Goal: Task Accomplishment & Management: Complete application form

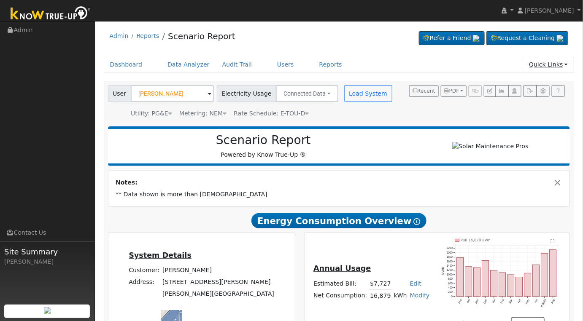
click at [558, 63] on link "Quick Links" at bounding box center [548, 65] width 51 height 16
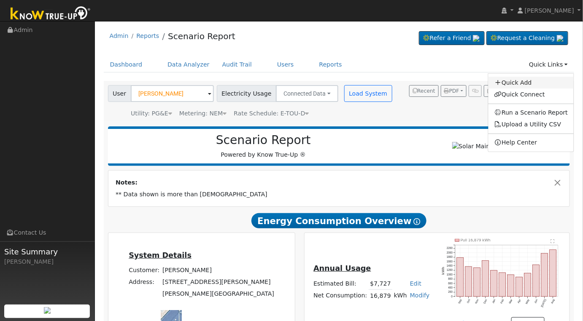
click at [523, 82] on link "Quick Add" at bounding box center [531, 83] width 86 height 12
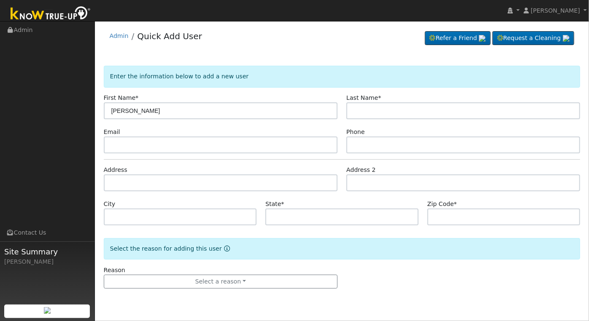
type input "Dolores"
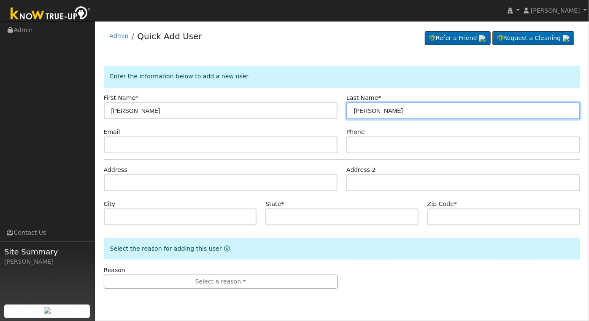
type input "Smith"
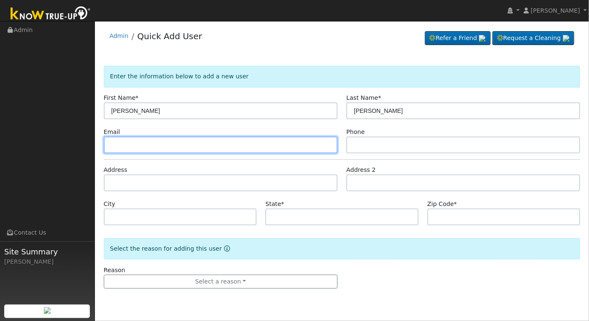
click at [187, 145] on input "text" at bounding box center [221, 145] width 234 height 17
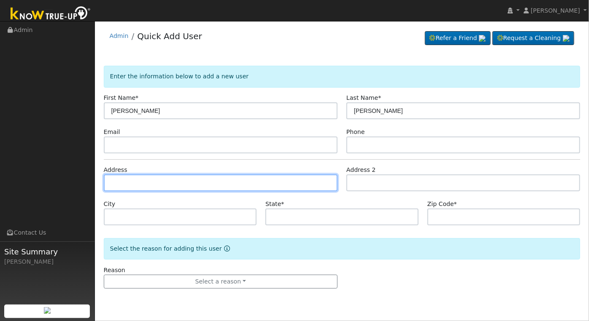
click at [172, 183] on input "text" at bounding box center [221, 183] width 234 height 17
type input "5741 North Katy Lane"
type input "Fresno"
type input "CA"
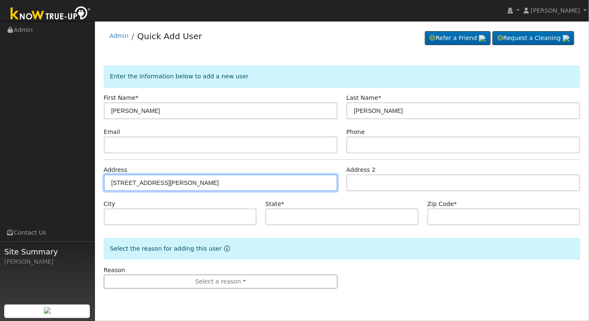
type input "93722"
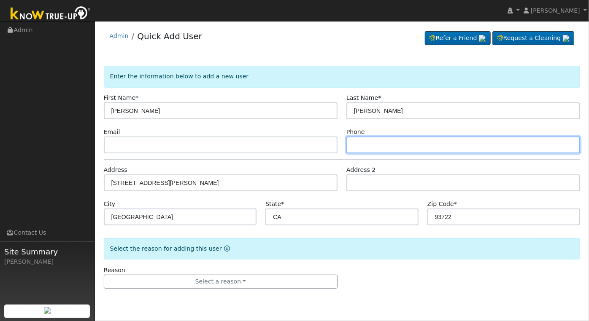
click at [422, 147] on input "text" at bounding box center [463, 145] width 234 height 17
type input "5592705280"
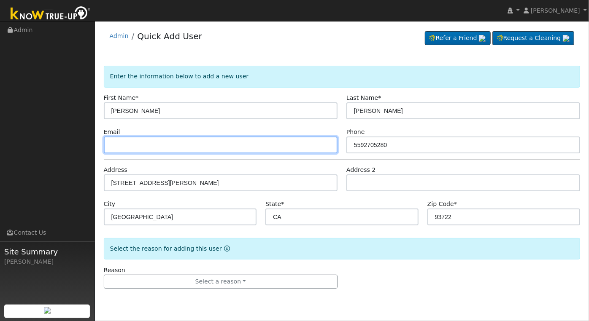
click at [217, 141] on input "text" at bounding box center [221, 145] width 234 height 17
type input "dwaynesmith825@yahoo.com"
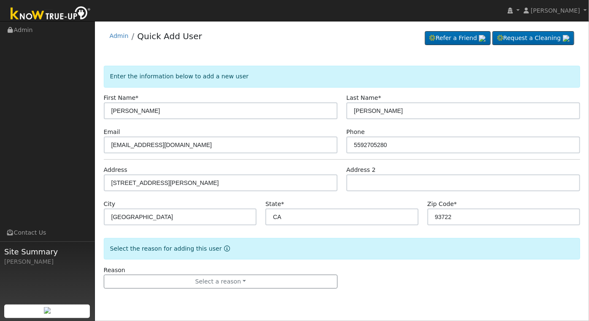
click at [400, 266] on div "Reason Select a reason New lead New customer adding solar New customer has solar" at bounding box center [341, 277] width 485 height 23
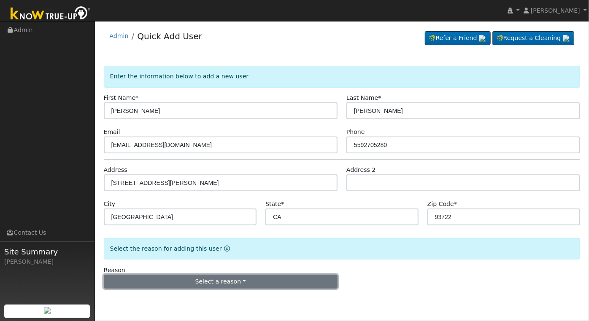
click at [244, 283] on button "Select a reason" at bounding box center [221, 282] width 234 height 14
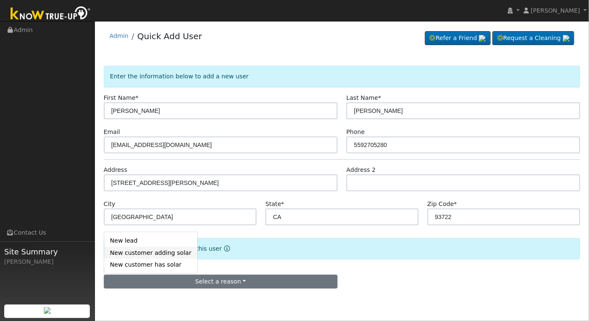
click at [163, 252] on link "New customer adding solar" at bounding box center [150, 253] width 93 height 12
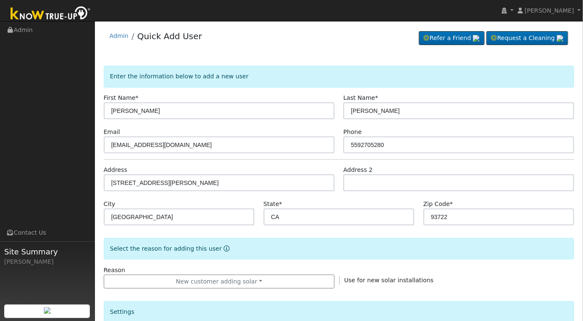
scroll to position [222, 0]
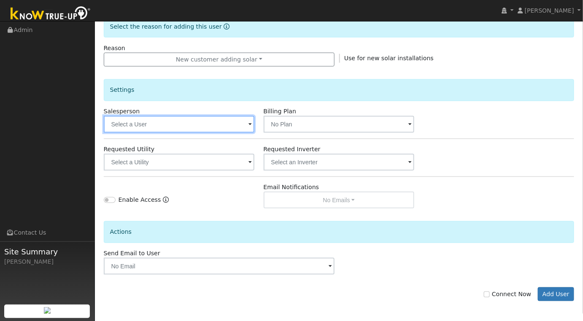
click at [218, 120] on input "text" at bounding box center [179, 124] width 151 height 17
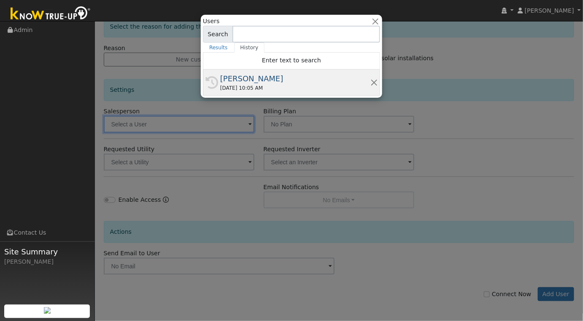
click at [269, 82] on div "[PERSON_NAME]" at bounding box center [295, 78] width 150 height 11
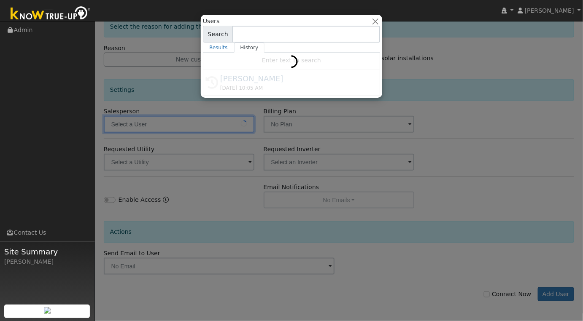
type input "[PERSON_NAME]"
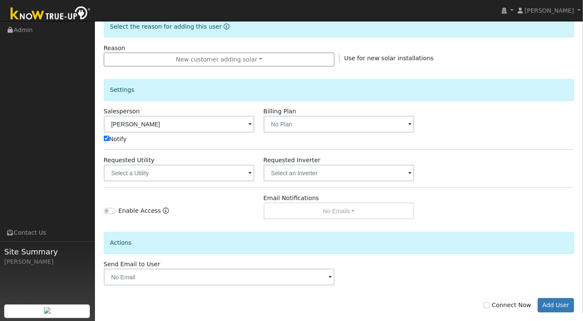
click at [497, 304] on label "Connect Now" at bounding box center [507, 305] width 47 height 9
click at [490, 304] on input "Connect Now" at bounding box center [487, 306] width 6 height 6
checkbox input "true"
click at [549, 303] on button "Add User" at bounding box center [556, 306] width 37 height 14
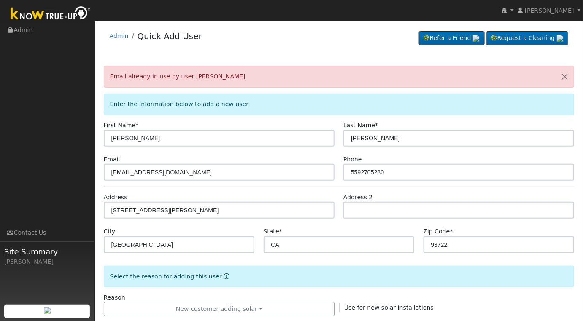
scroll to position [261, 0]
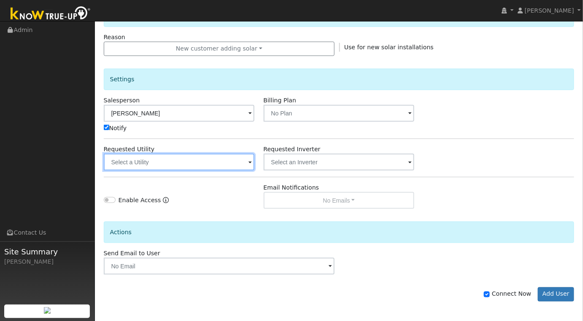
click at [225, 163] on input "text" at bounding box center [179, 162] width 151 height 17
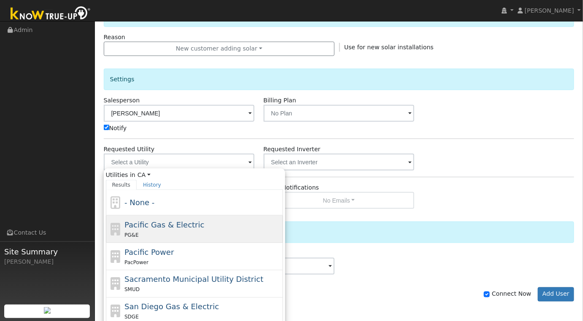
click at [183, 226] on span "Pacific Gas & Electric" at bounding box center [164, 225] width 80 height 9
type input "Pacific Gas & Electric"
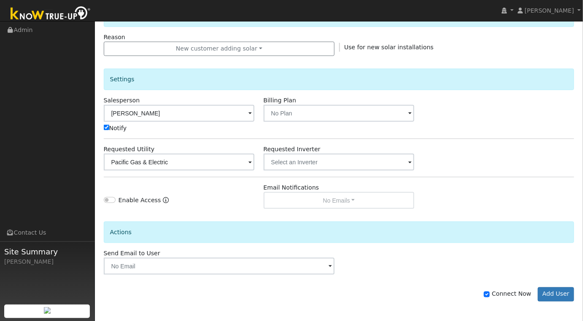
scroll to position [0, 0]
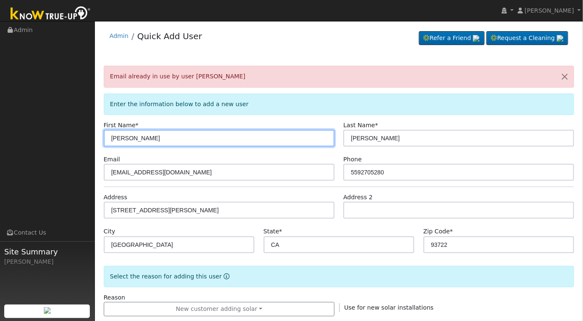
click at [195, 139] on input "Dolores" at bounding box center [219, 138] width 231 height 17
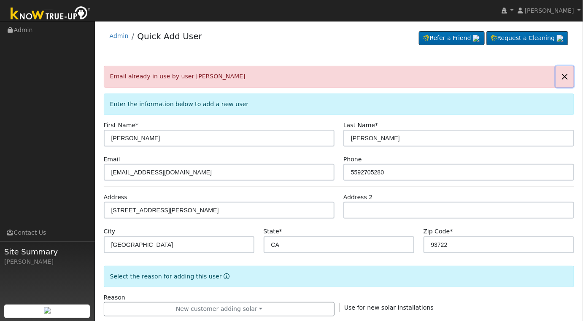
click at [567, 75] on button "button" at bounding box center [565, 76] width 18 height 21
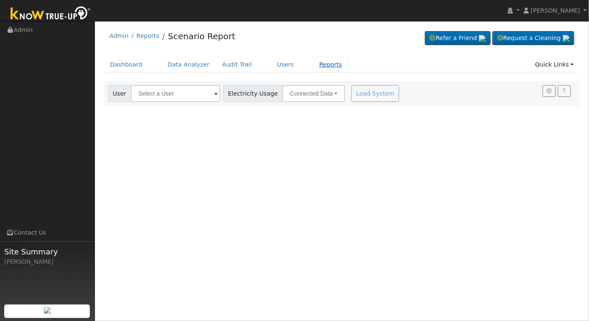
click at [313, 65] on link "Reports" at bounding box center [330, 65] width 35 height 16
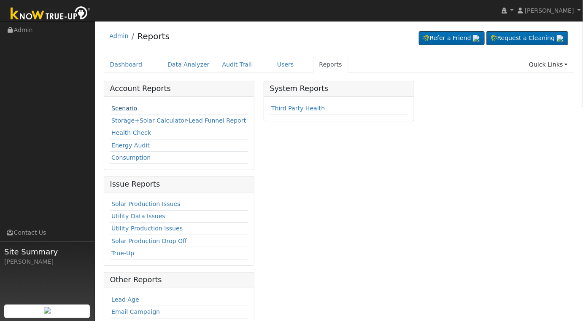
click at [118, 110] on link "Scenario" at bounding box center [124, 108] width 26 height 7
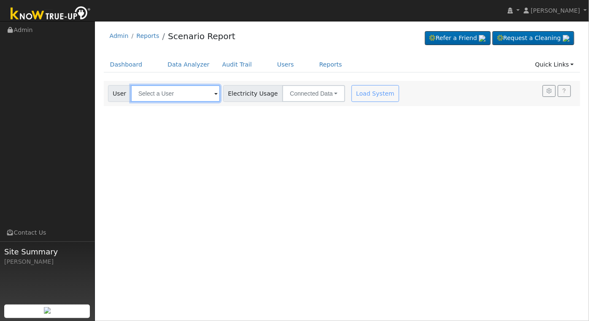
click at [163, 98] on input "text" at bounding box center [175, 93] width 89 height 17
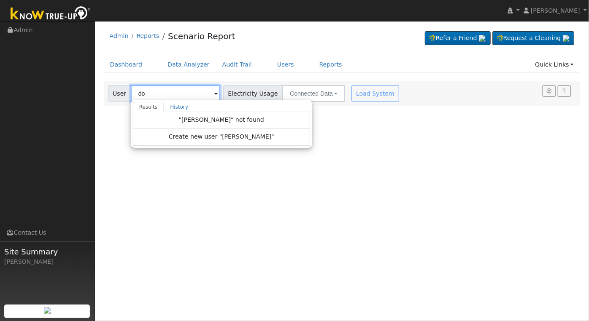
type input "d"
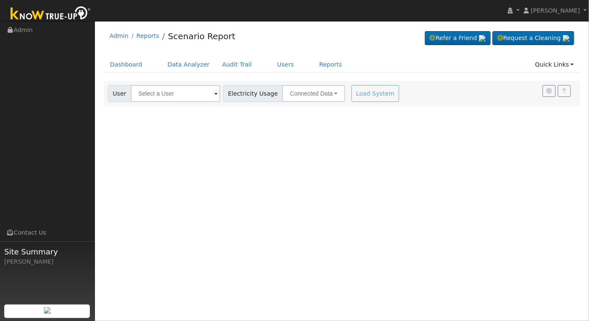
click at [220, 130] on div "User Profile First name Last name Email Email Notifications No Emails No Emails…" at bounding box center [342, 171] width 494 height 300
click at [171, 94] on input "text" at bounding box center [175, 93] width 89 height 17
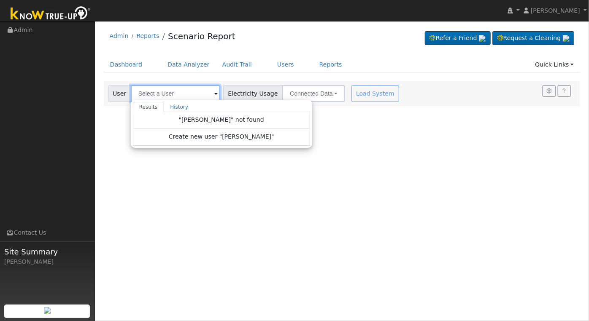
click at [171, 94] on input "text" at bounding box center [175, 93] width 89 height 17
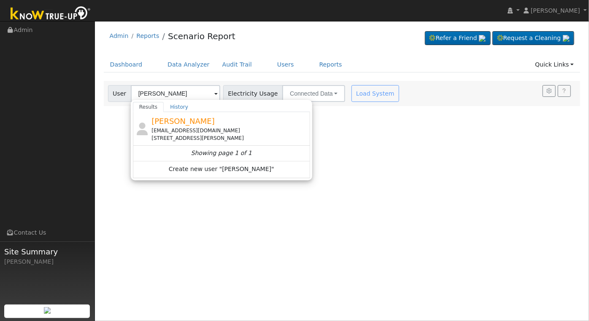
click at [217, 132] on div "dwaynesmith825@yahoo.com 6190 West San Jose Avenue, Fresno, CA 93723" at bounding box center [229, 134] width 156 height 15
type input "[PERSON_NAME]"
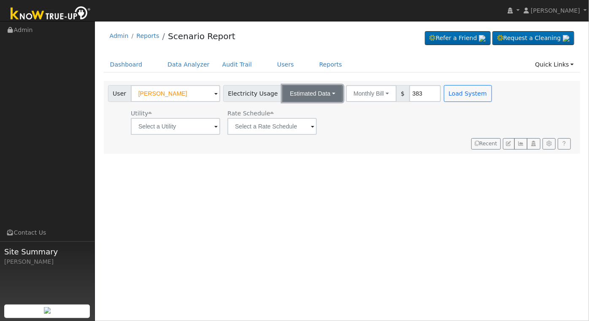
click at [328, 94] on button "Estimated Data" at bounding box center [312, 93] width 61 height 17
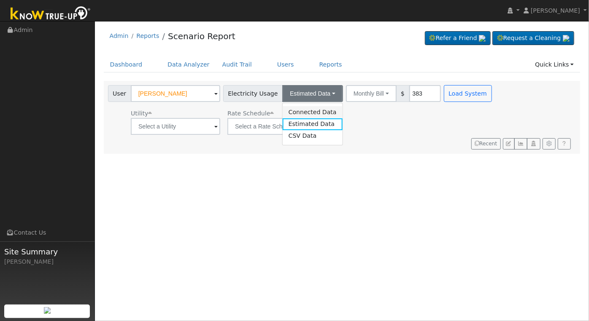
click at [303, 113] on link "Connected Data" at bounding box center [313, 112] width 60 height 12
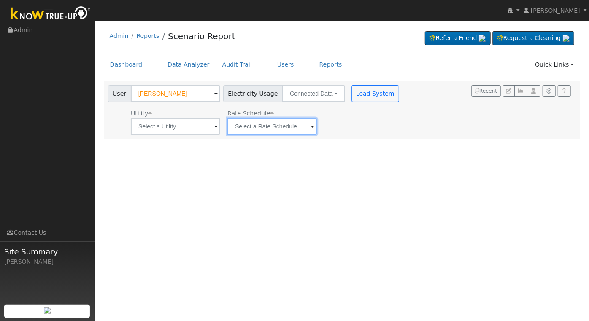
click at [229, 130] on input "text" at bounding box center [271, 126] width 89 height 17
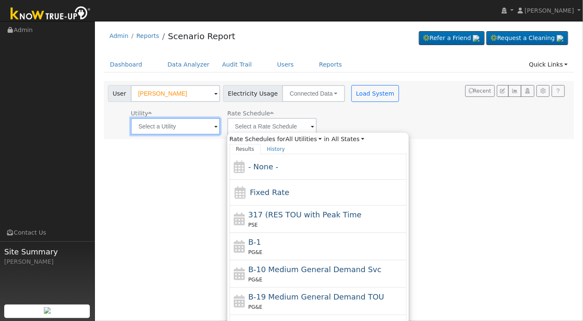
click at [207, 131] on input "text" at bounding box center [175, 126] width 89 height 17
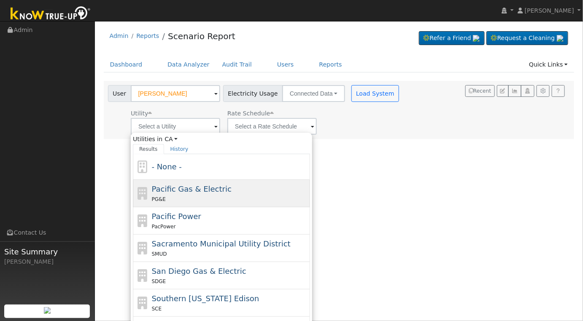
click at [237, 188] on div "Pacific Gas & Electric PG&E" at bounding box center [230, 193] width 156 height 20
type input "Pacific Gas & Electric"
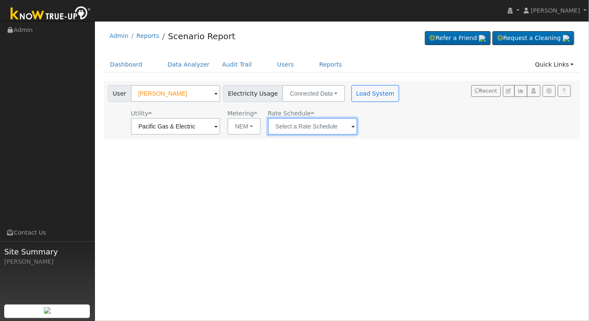
click at [345, 124] on input "text" at bounding box center [312, 126] width 89 height 17
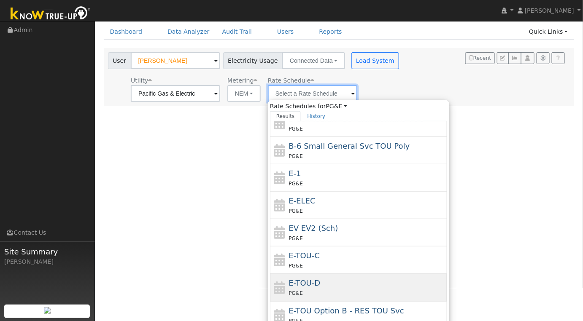
scroll to position [55, 0]
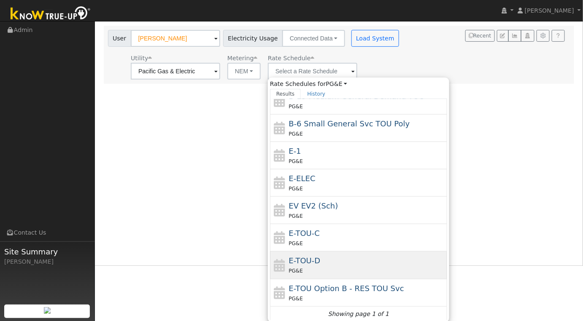
click at [351, 257] on div "E-TOU-D PG&E" at bounding box center [367, 265] width 156 height 20
type input "E-TOU-D"
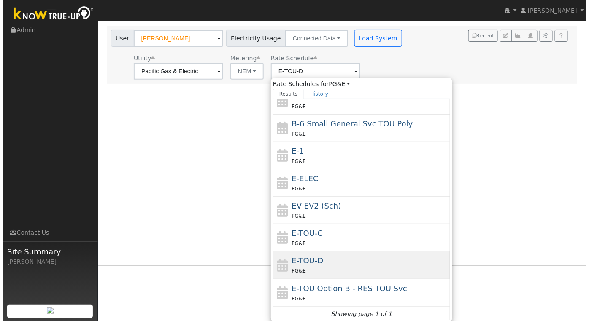
scroll to position [0, 0]
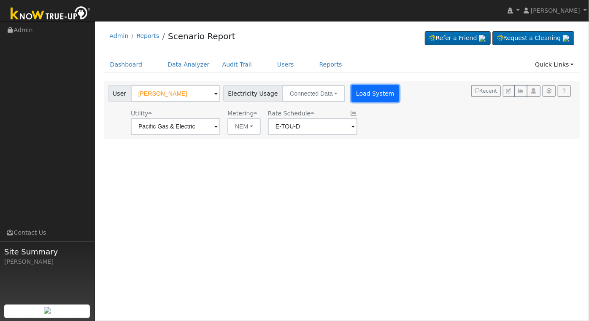
click at [378, 97] on button "Load System" at bounding box center [375, 93] width 48 height 17
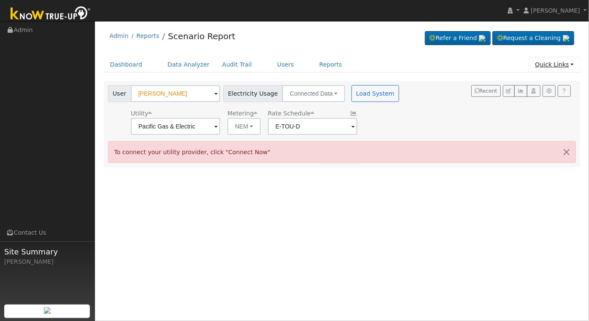
click at [574, 67] on link "Quick Links" at bounding box center [553, 65] width 51 height 16
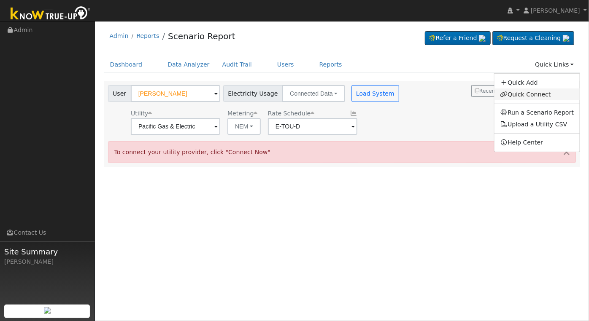
click at [547, 94] on link "Quick Connect" at bounding box center [537, 95] width 86 height 12
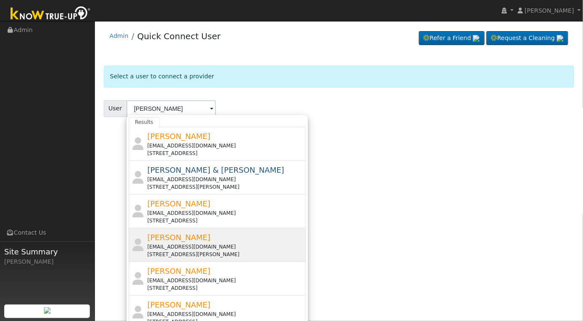
click at [232, 238] on div "Dwayne Smith dwaynesmith825@yahoo.com 6190 West San Jose Avenue, Fresno, CA 937…" at bounding box center [225, 245] width 156 height 27
type input "[PERSON_NAME]"
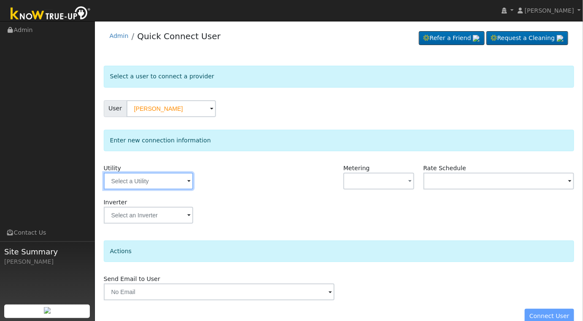
click at [181, 178] on input "text" at bounding box center [148, 181] width 89 height 17
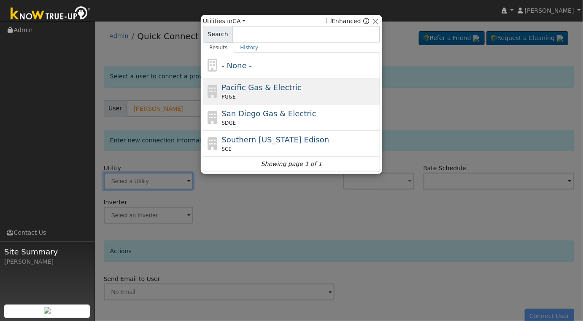
click at [301, 97] on div "PG&E" at bounding box center [300, 97] width 156 height 8
type input "PG&E"
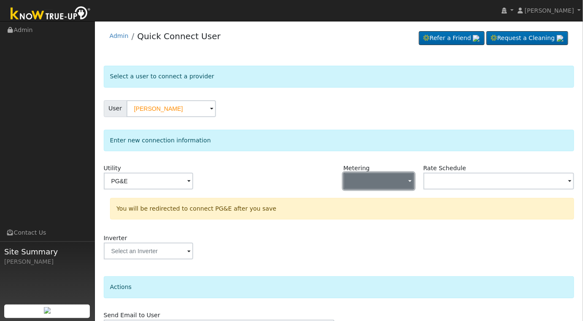
click at [400, 182] on button "button" at bounding box center [378, 181] width 71 height 17
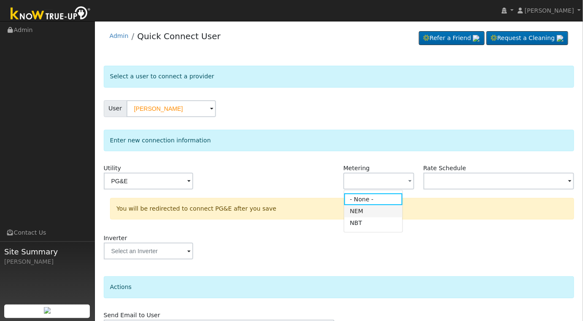
click at [375, 213] on link "NEM" at bounding box center [373, 211] width 59 height 12
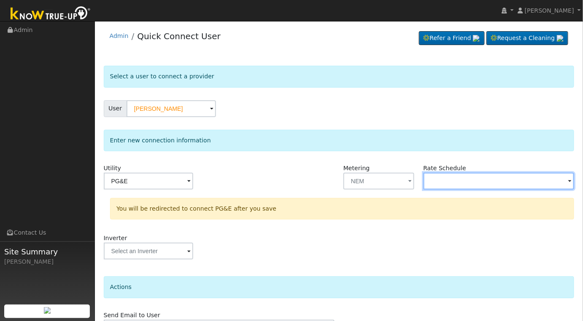
click at [535, 182] on input "text" at bounding box center [498, 181] width 151 height 17
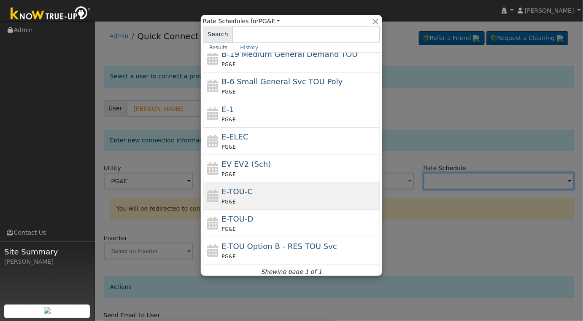
scroll to position [92, 0]
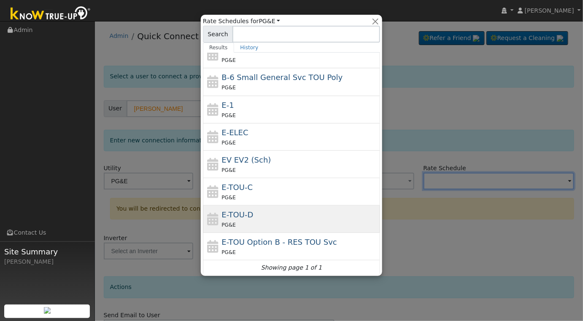
click at [310, 226] on div "PG&E" at bounding box center [300, 225] width 156 height 9
type input "E-TOU-D"
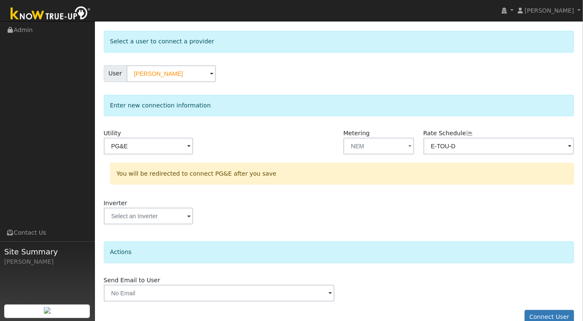
scroll to position [49, 0]
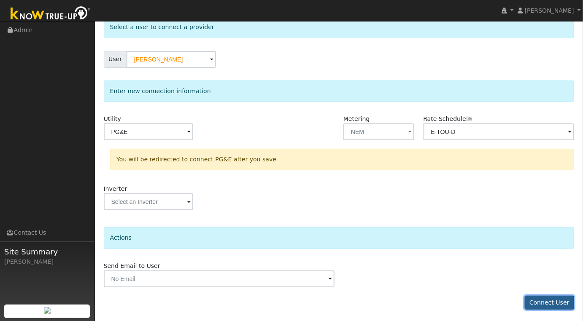
click at [556, 301] on button "Connect User" at bounding box center [550, 303] width 50 height 14
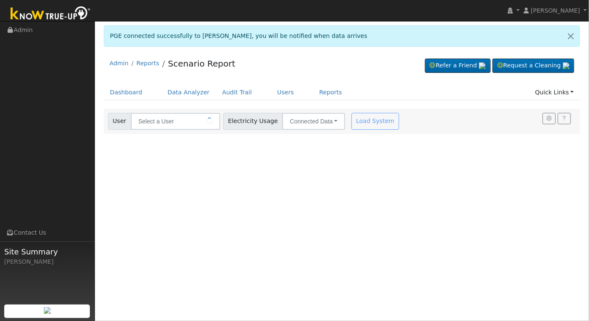
type input "[PERSON_NAME]"
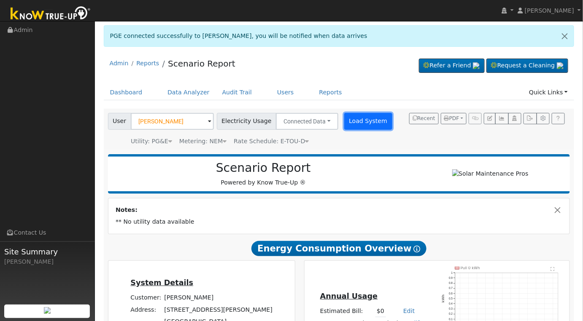
click at [359, 121] on button "Load System" at bounding box center [368, 121] width 48 height 17
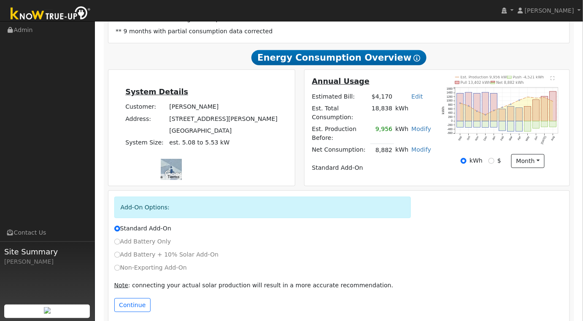
scroll to position [62, 0]
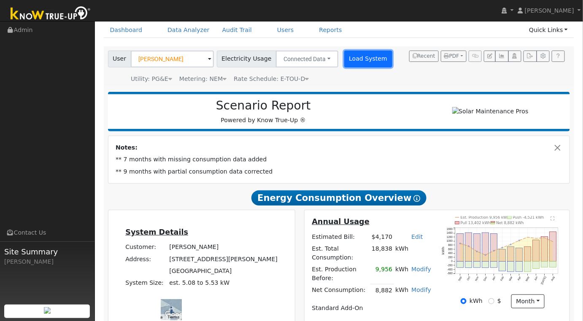
click at [344, 54] on button "Load System" at bounding box center [368, 59] width 48 height 17
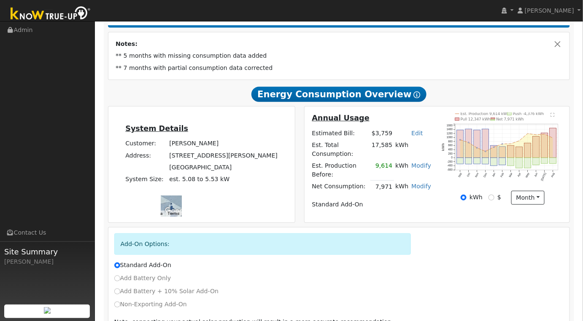
scroll to position [0, 0]
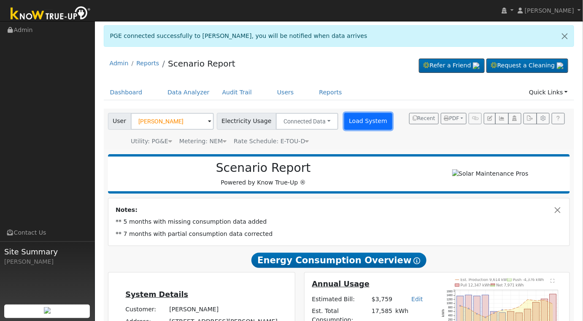
click at [353, 122] on button "Load System" at bounding box center [368, 121] width 48 height 17
click at [355, 121] on button "Load System" at bounding box center [368, 121] width 48 height 17
click at [358, 123] on button "Load System" at bounding box center [368, 121] width 48 height 17
click at [358, 121] on button "Load System" at bounding box center [368, 121] width 48 height 17
click at [353, 120] on button "Load System" at bounding box center [368, 121] width 48 height 17
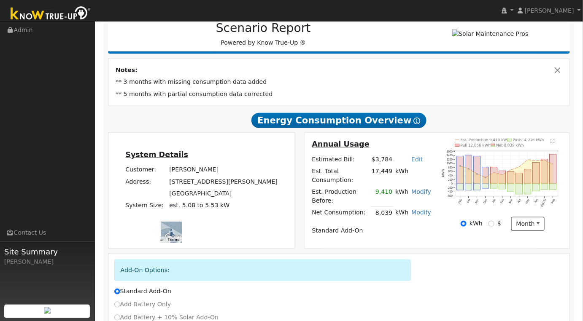
scroll to position [140, 0]
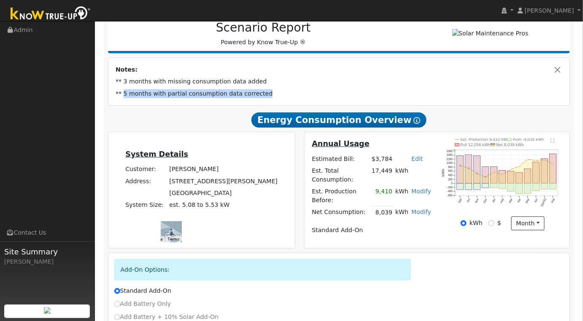
drag, startPoint x: 122, startPoint y: 97, endPoint x: 258, endPoint y: 110, distance: 136.9
click at [258, 110] on div "Scenario Report Powered by Know True-Up ® Notes: ** 3 months with missing consu…" at bounding box center [339, 200] width 471 height 380
click at [345, 100] on td "** 5 months with partial consumption data corrected" at bounding box center [339, 94] width 450 height 12
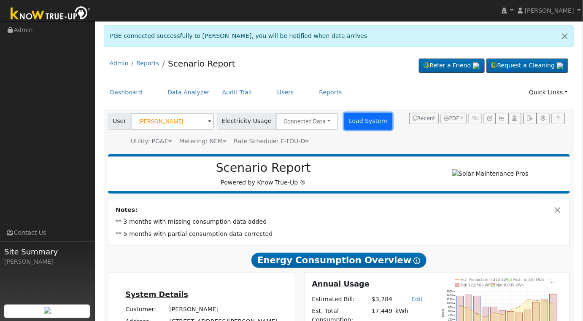
click at [360, 124] on button "Load System" at bounding box center [368, 121] width 48 height 17
click at [348, 121] on button "Load System" at bounding box center [368, 121] width 48 height 17
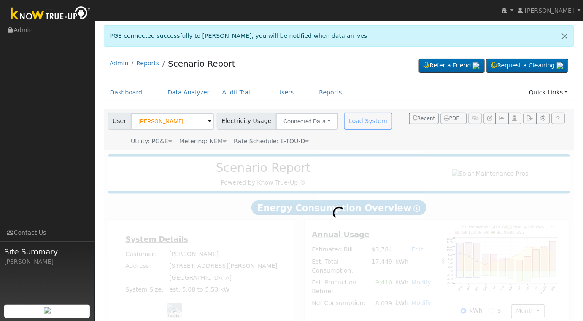
radio input "true"
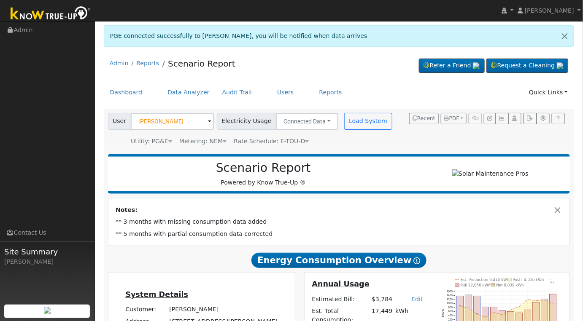
scroll to position [140, 0]
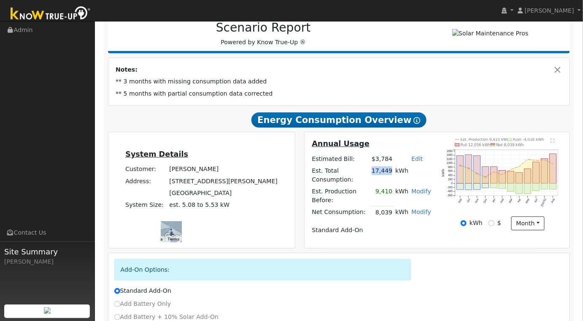
drag, startPoint x: 377, startPoint y: 176, endPoint x: 393, endPoint y: 176, distance: 16.0
click at [393, 176] on td "17,449" at bounding box center [382, 175] width 24 height 21
